Goal: Find specific page/section: Find specific page/section

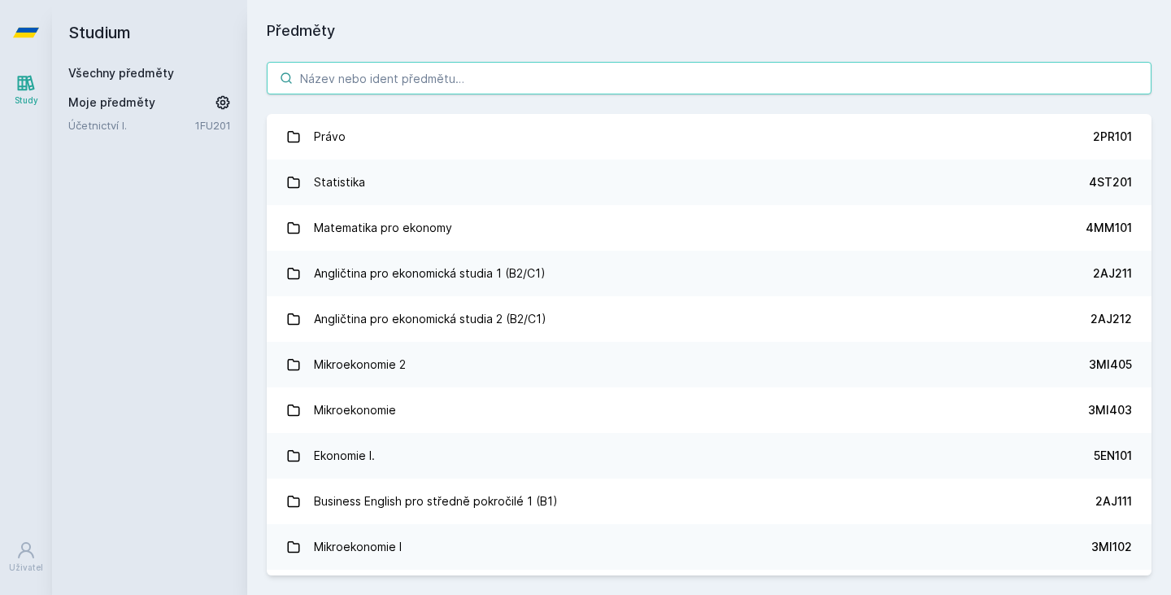
click at [369, 75] on input "search" at bounding box center [709, 78] width 885 height 33
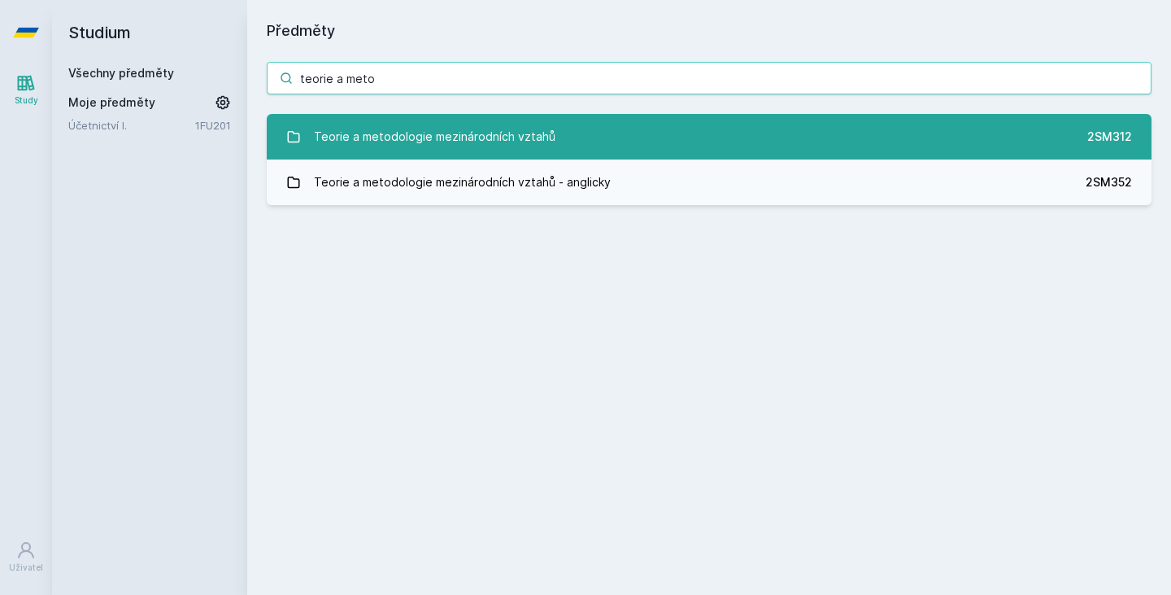
type input "teorie a meto"
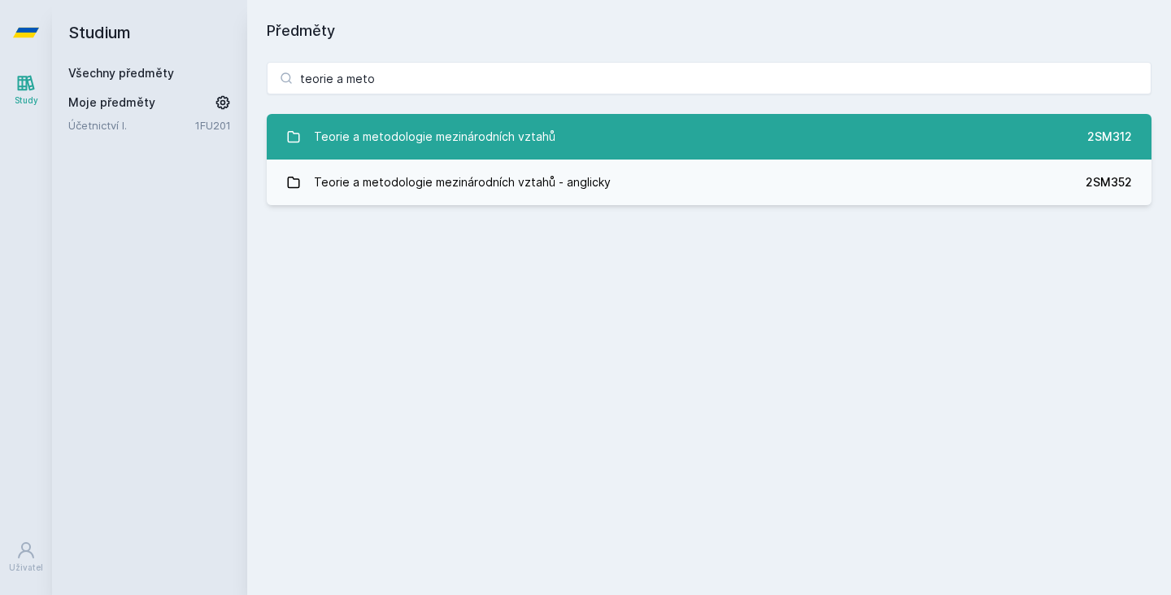
click at [392, 148] on div "Teorie a metodologie mezinárodních vztahů" at bounding box center [435, 136] width 242 height 33
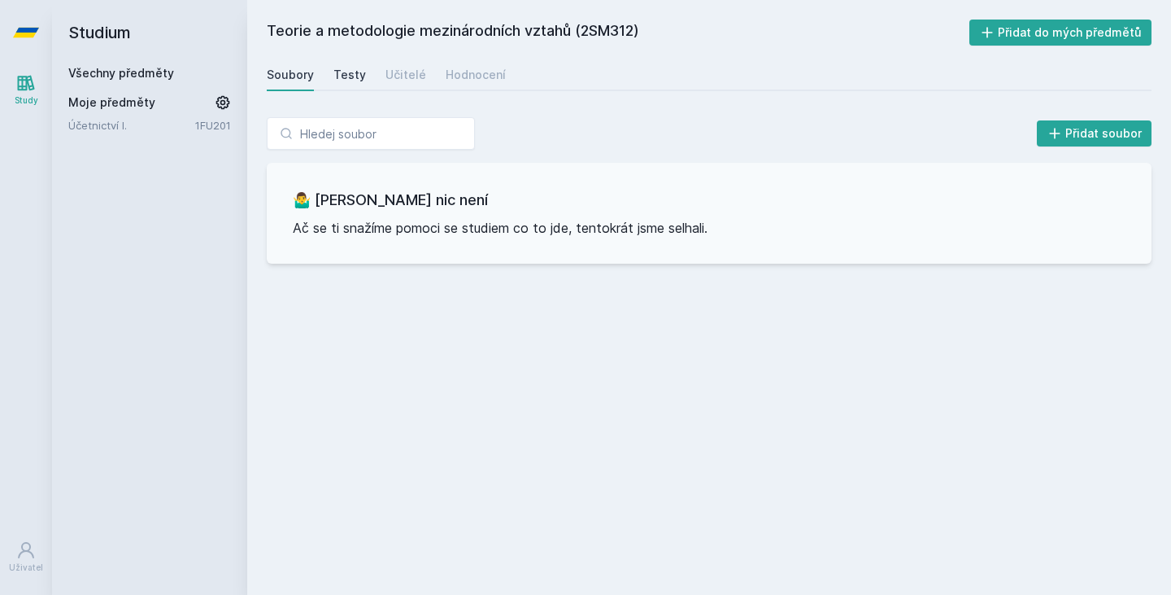
click at [356, 72] on div "Testy" at bounding box center [350, 75] width 33 height 16
click at [408, 75] on div "Učitelé" at bounding box center [406, 75] width 41 height 16
click at [472, 76] on div "Hodnocení" at bounding box center [476, 75] width 60 height 16
click at [9, 73] on link "Study" at bounding box center [26, 90] width 46 height 50
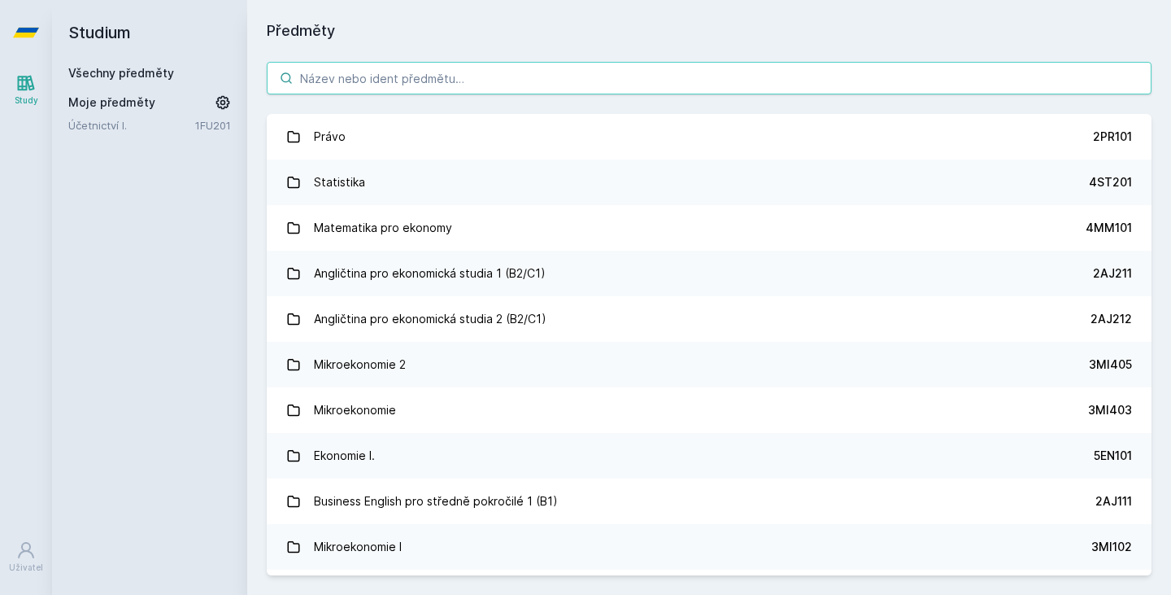
click at [411, 89] on input "search" at bounding box center [709, 78] width 885 height 33
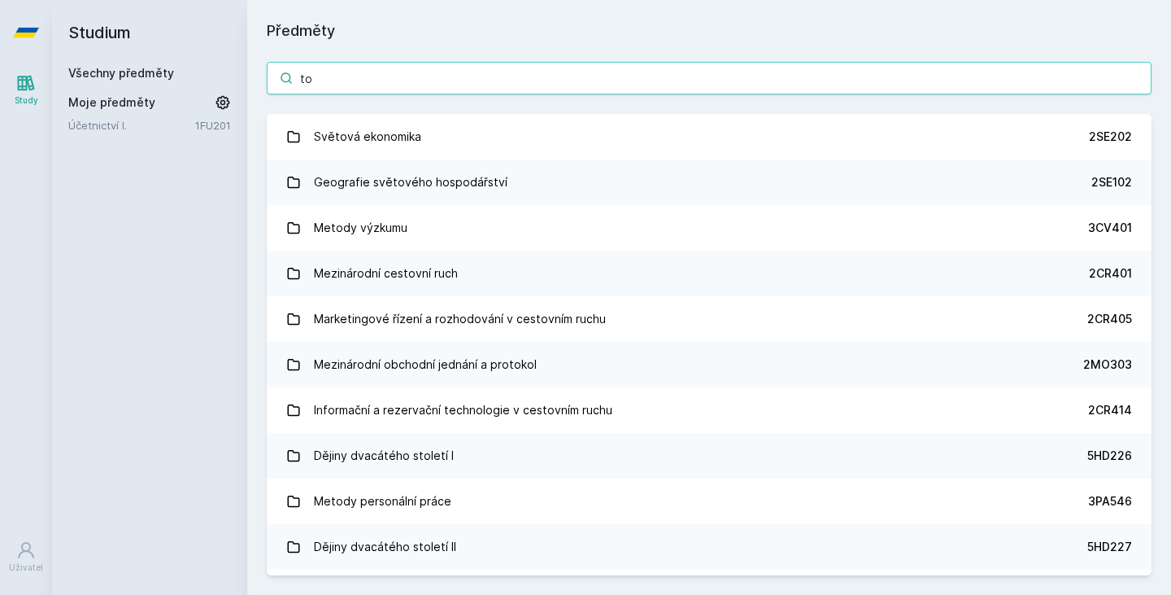
type input "t"
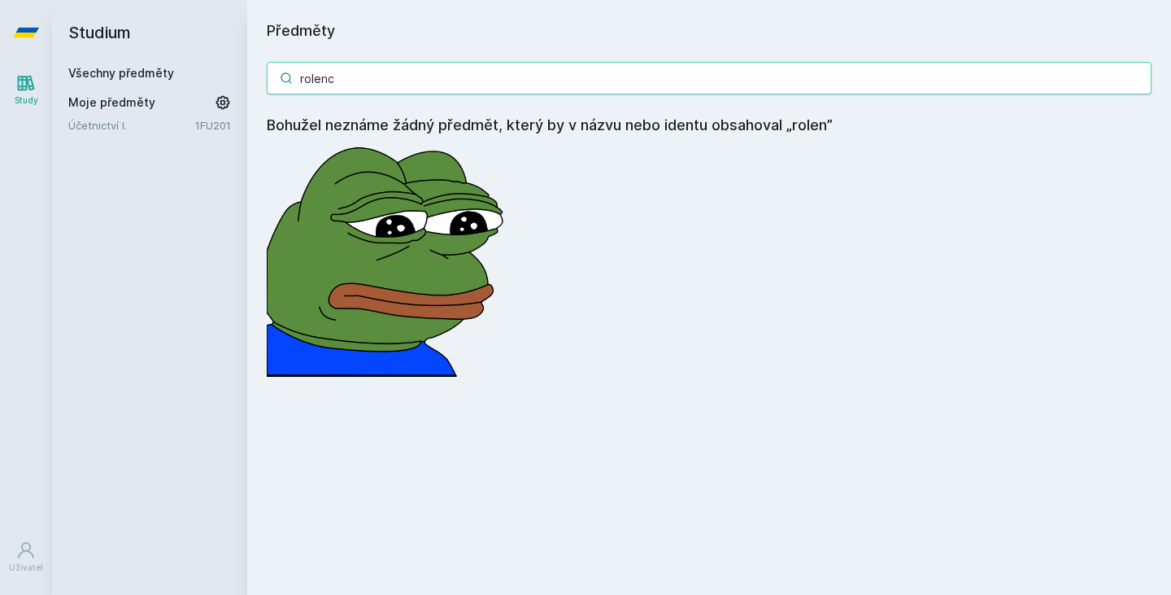
type input "rolenc"
